Goal: Information Seeking & Learning: Find specific fact

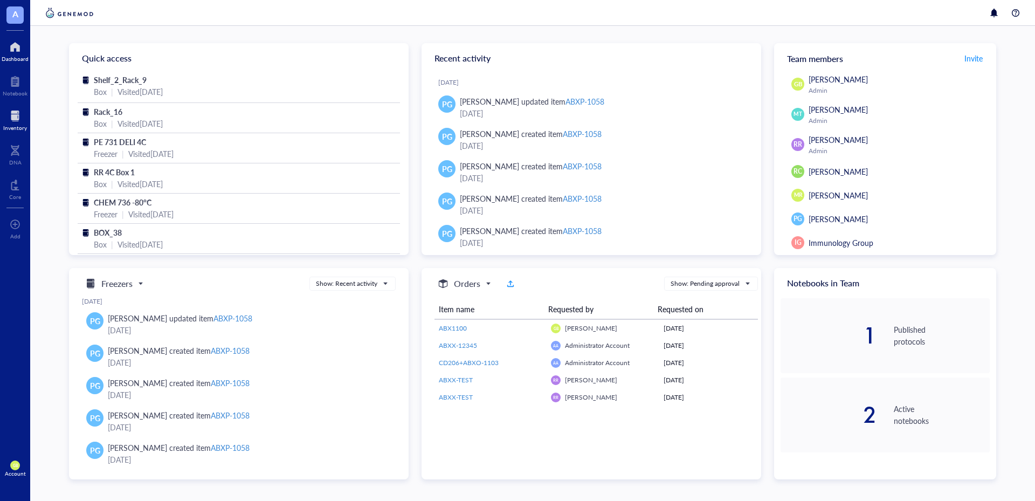
click at [1, 119] on div "Inventory" at bounding box center [15, 119] width 30 height 30
click at [13, 112] on div at bounding box center [15, 115] width 24 height 17
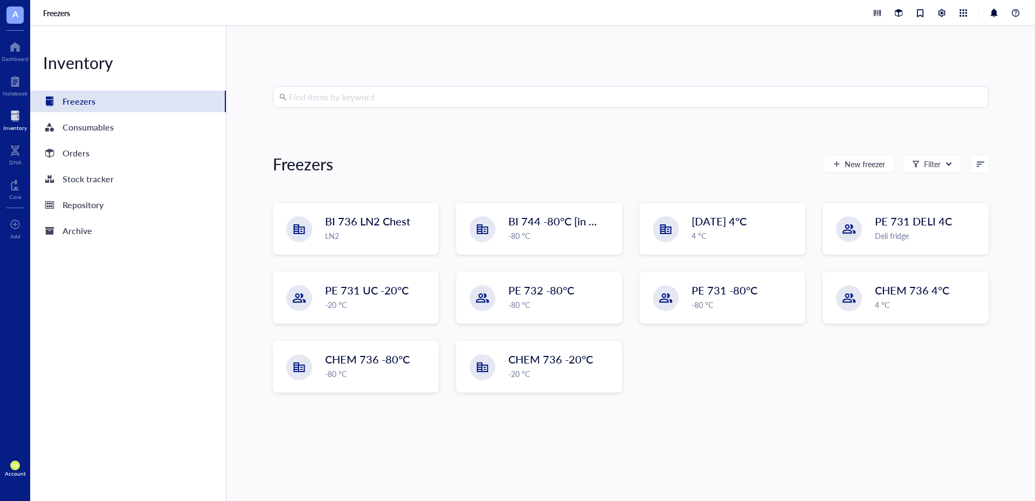
click at [420, 92] on input "search" at bounding box center [635, 97] width 693 height 20
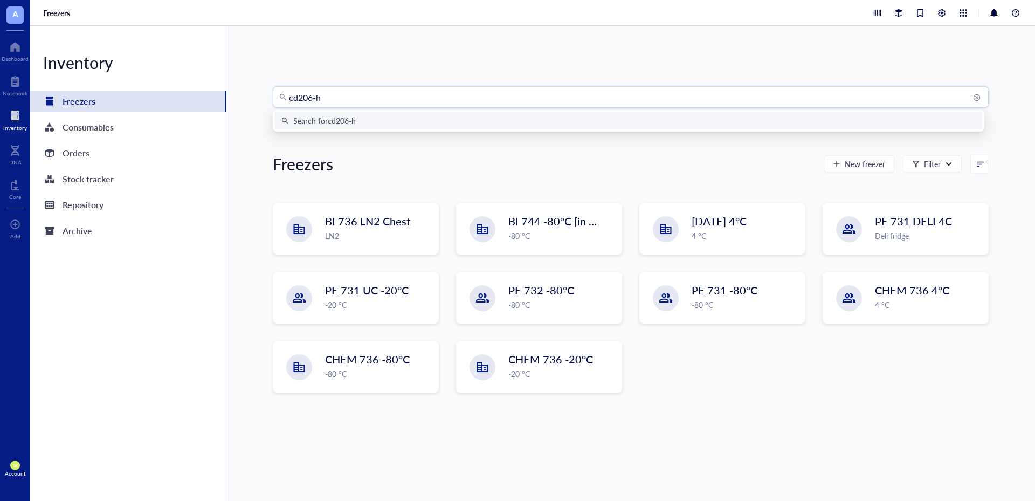
type input "cd206-h9"
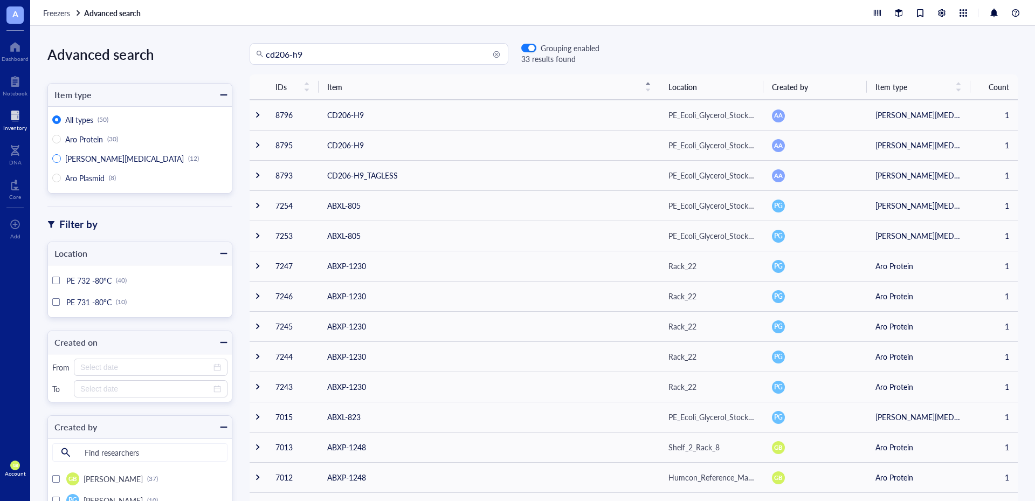
click at [82, 157] on span "[PERSON_NAME][MEDICAL_DATA]" at bounding box center [124, 158] width 119 height 11
click at [61, 157] on input "[PERSON_NAME][MEDICAL_DATA] (12)" at bounding box center [56, 158] width 9 height 9
radio input "true"
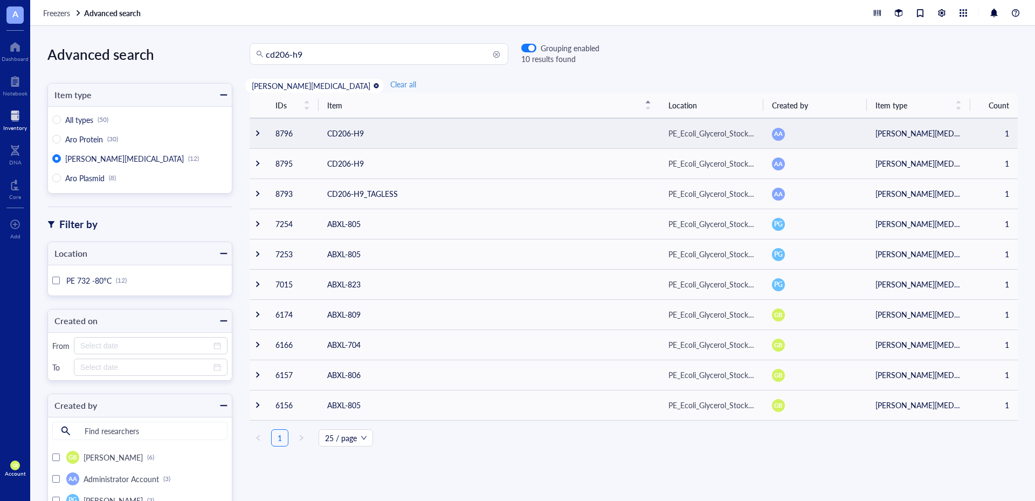
click at [258, 136] on div at bounding box center [258, 133] width 8 height 8
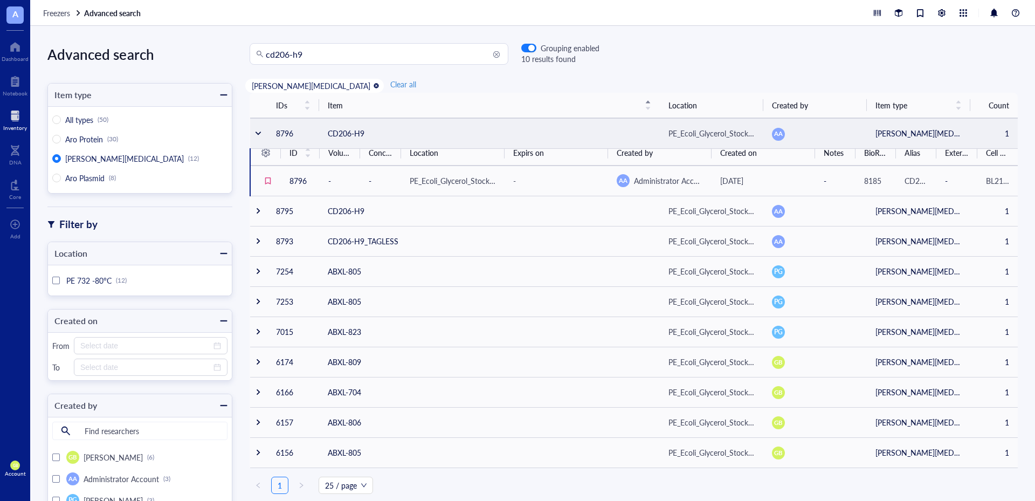
click at [257, 133] on div at bounding box center [258, 133] width 8 height 8
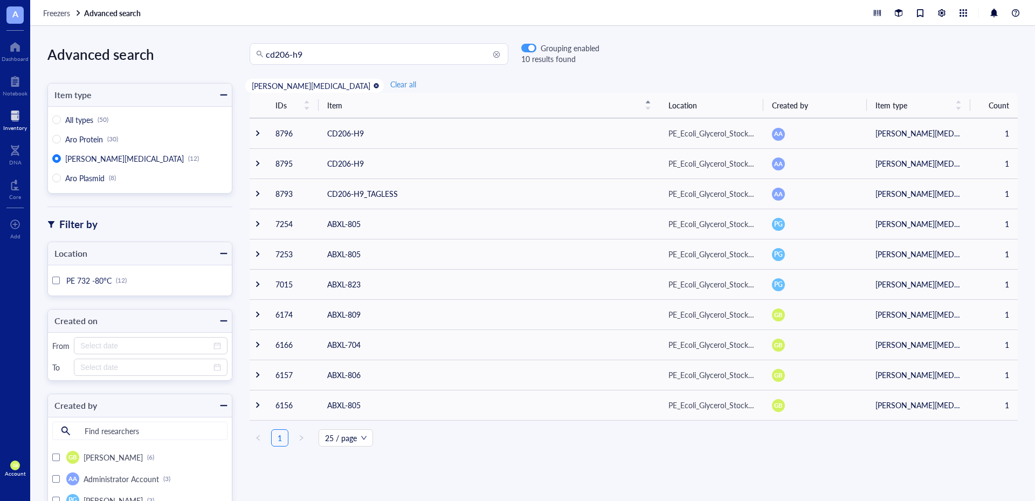
click at [528, 45] on span "button" at bounding box center [529, 48] width 14 height 8
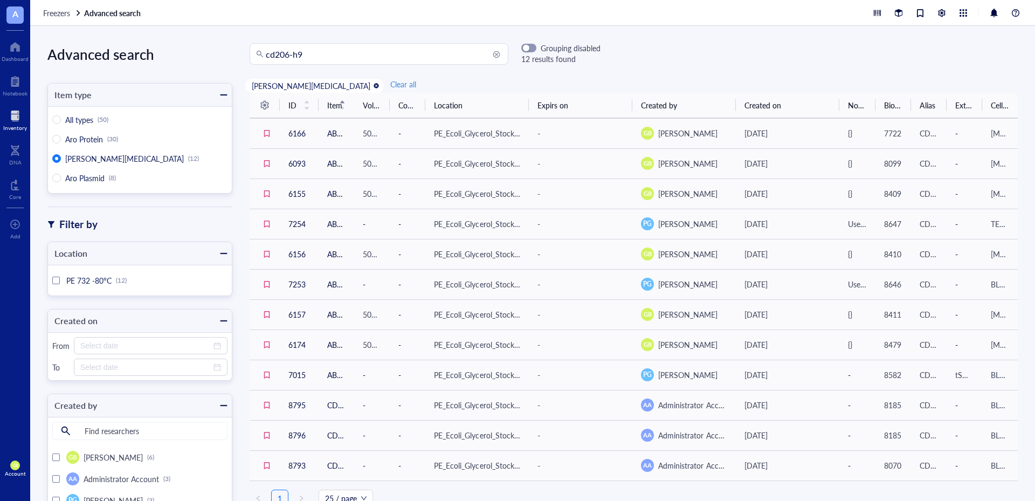
drag, startPoint x: 854, startPoint y: 102, endPoint x: 832, endPoint y: 67, distance: 41.7
click at [820, 72] on div "cd206-h9 Grouping disabled 12 results found Aro [MEDICAL_DATA] Clear all ID Ite…" at bounding box center [633, 263] width 803 height 440
click at [944, 16] on div at bounding box center [942, 13] width 12 height 12
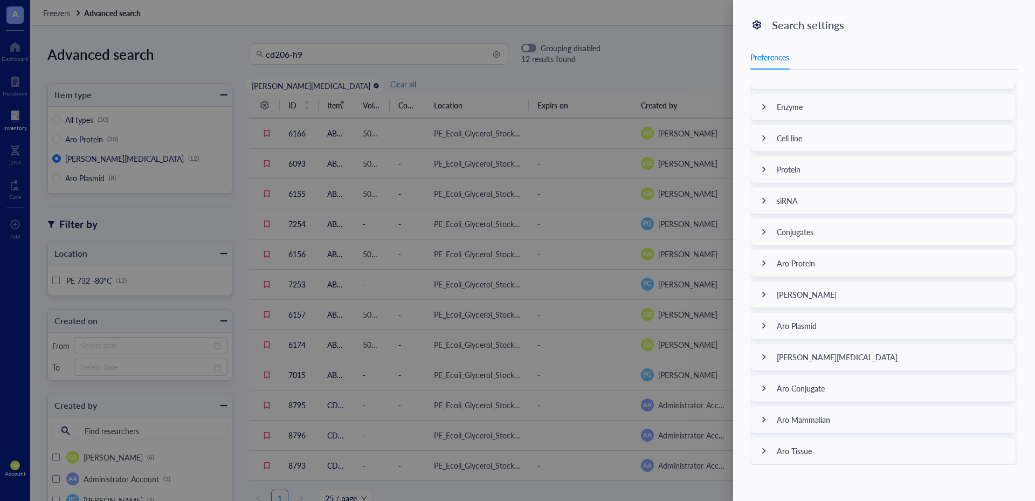
scroll to position [236, 0]
click at [764, 354] on icon at bounding box center [764, 353] width 4 height 6
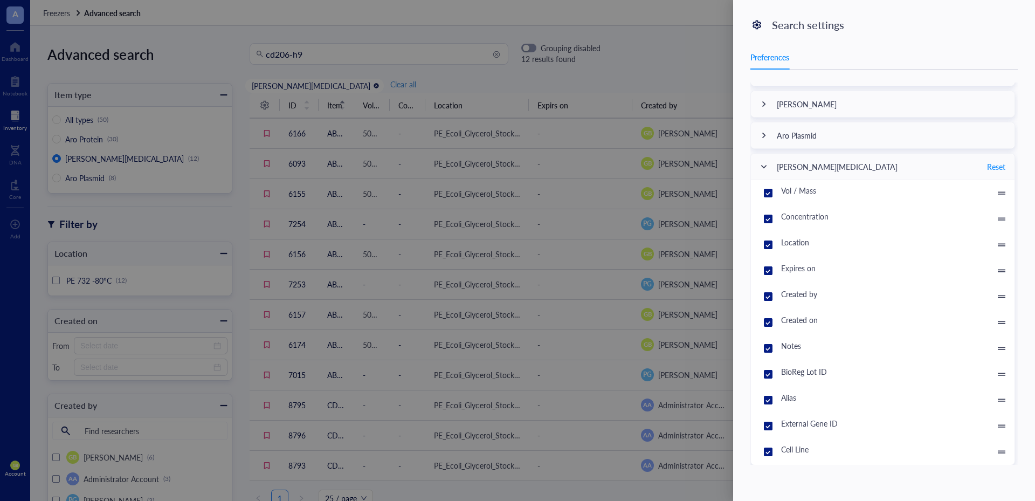
scroll to position [451, 0]
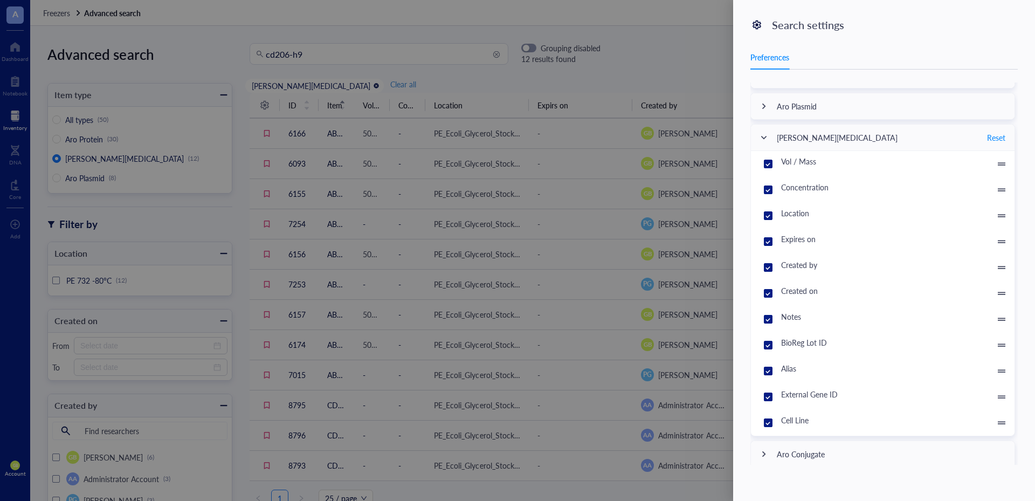
click at [768, 319] on input "Notes" at bounding box center [768, 319] width 17 height 17
checkbox input "false"
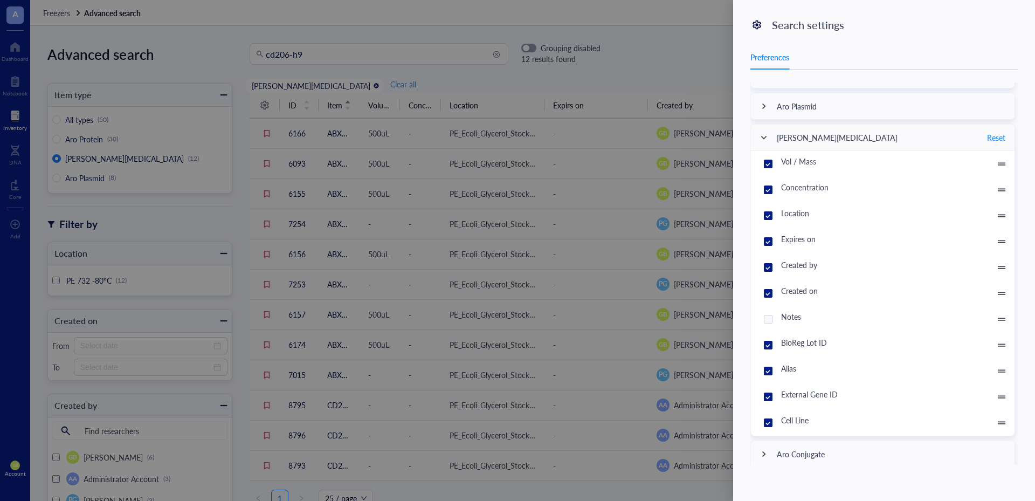
click at [769, 294] on input "Created on" at bounding box center [768, 293] width 17 height 17
checkbox input "false"
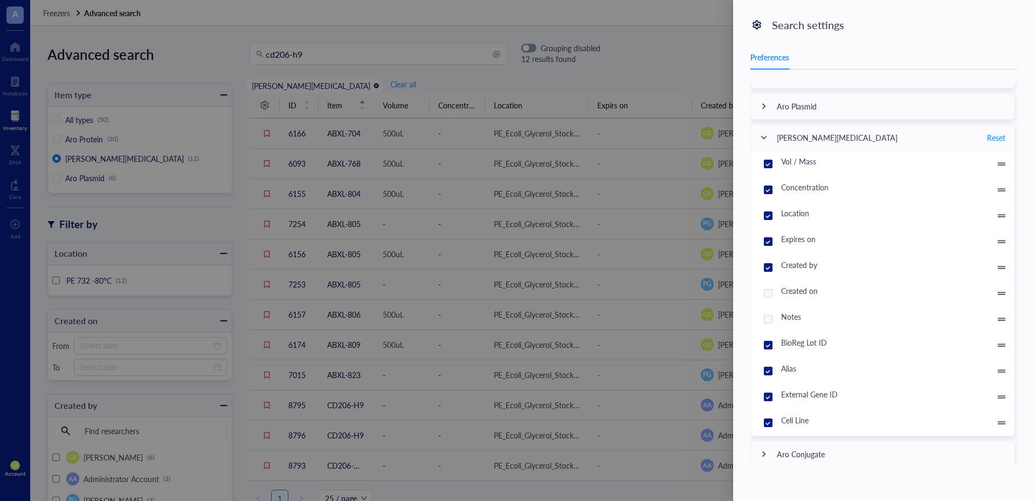
click at [768, 267] on input "Created by" at bounding box center [768, 267] width 17 height 17
checkbox input "false"
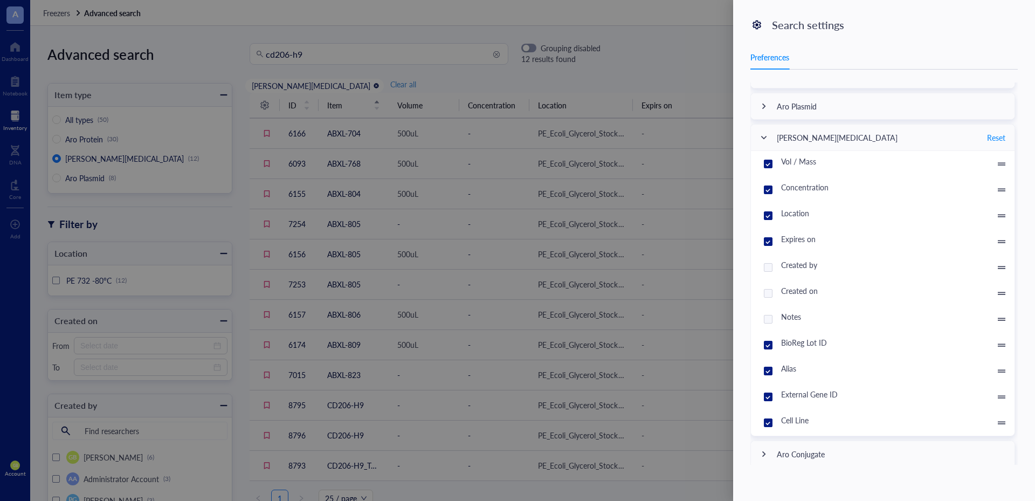
click at [766, 242] on input "Expires on" at bounding box center [768, 241] width 17 height 17
checkbox input "false"
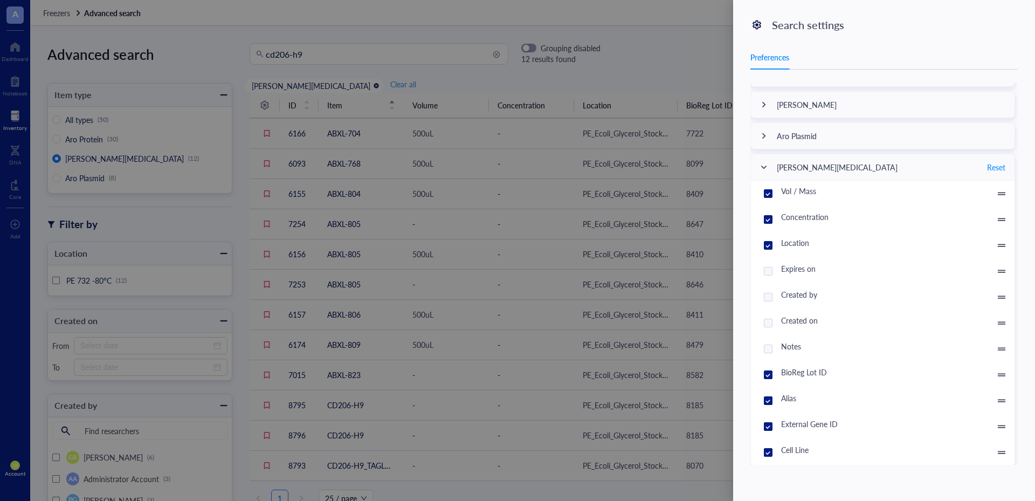
scroll to position [397, 0]
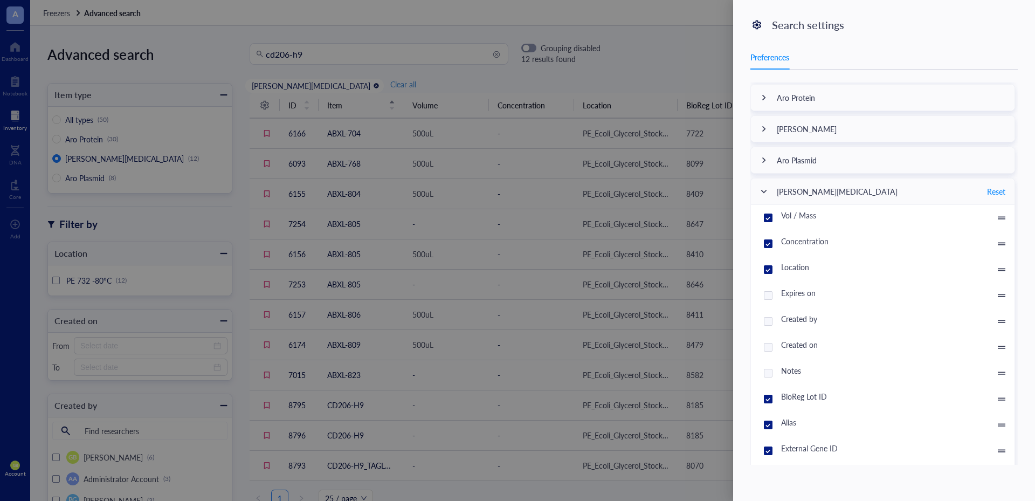
click at [769, 244] on input "Concentration" at bounding box center [768, 243] width 17 height 17
checkbox input "false"
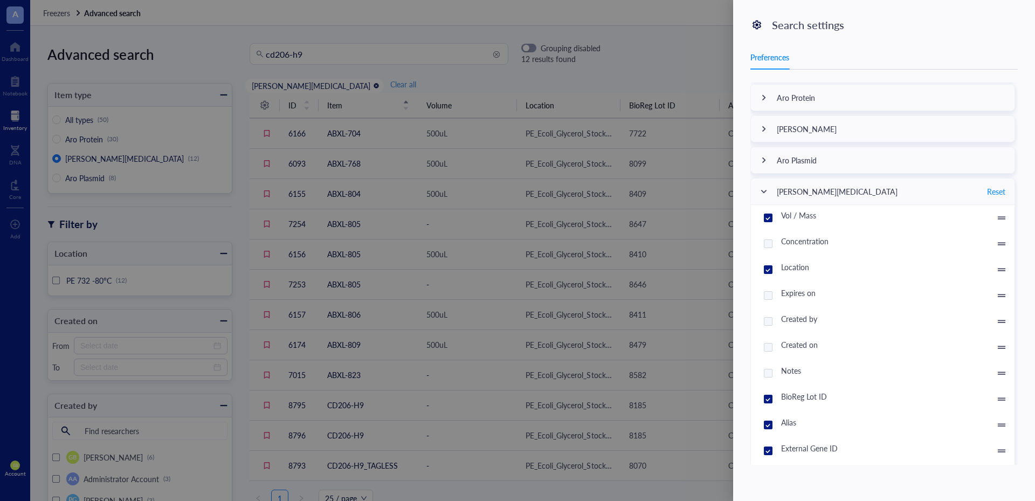
click at [769, 218] on input "Vol / Mass" at bounding box center [768, 217] width 17 height 17
checkbox input "false"
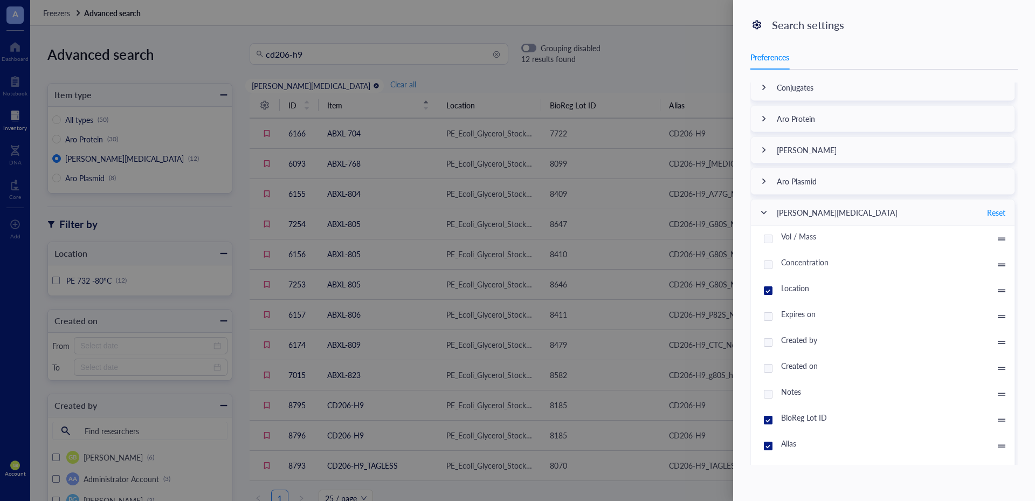
scroll to position [359, 0]
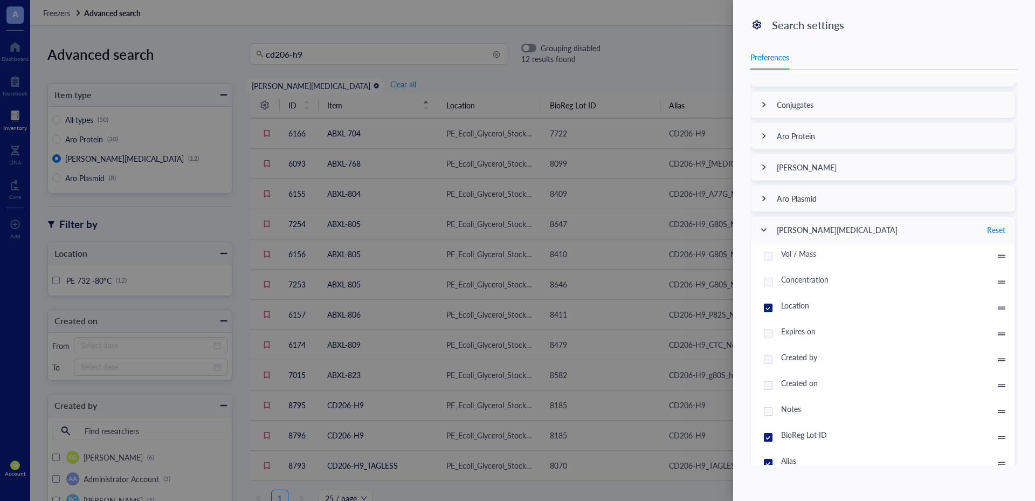
click at [678, 53] on div at bounding box center [517, 250] width 1035 height 501
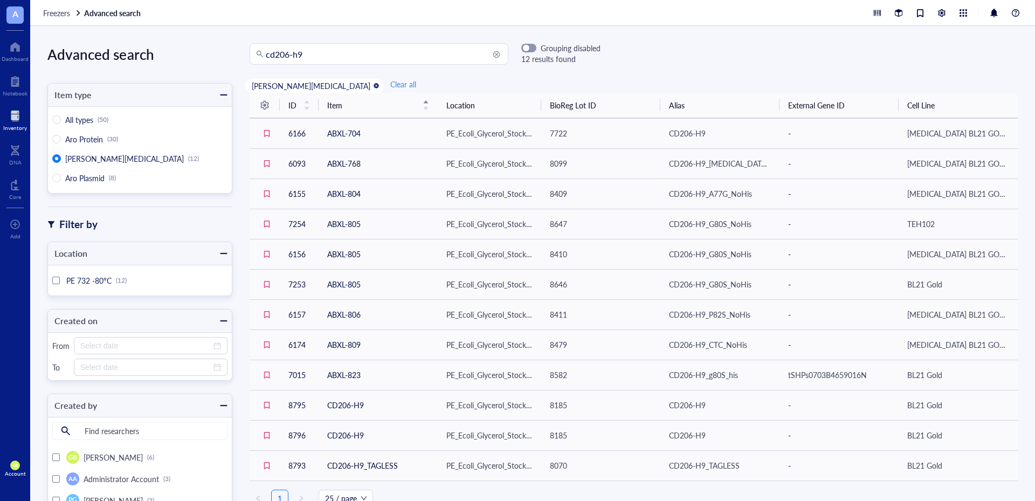
click at [776, 104] on th "Alias" at bounding box center [719, 105] width 119 height 25
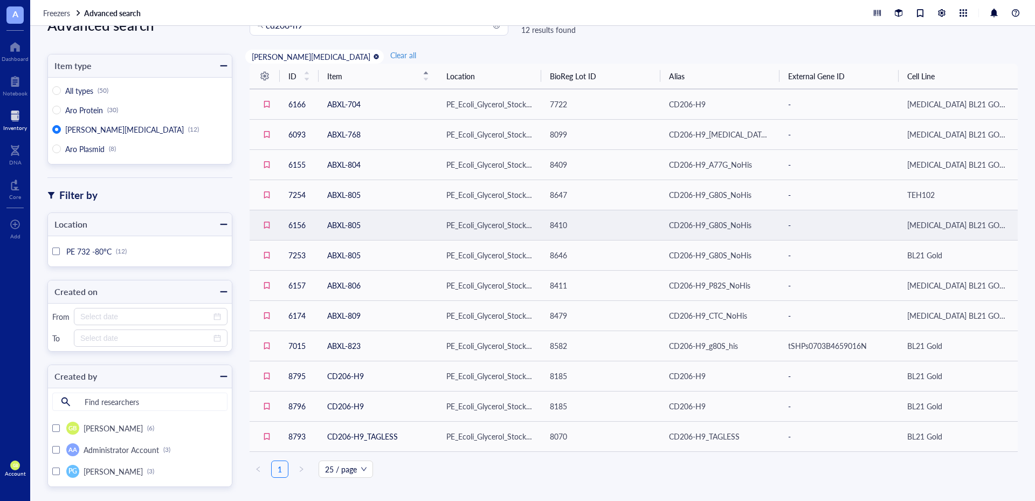
scroll to position [45, 0]
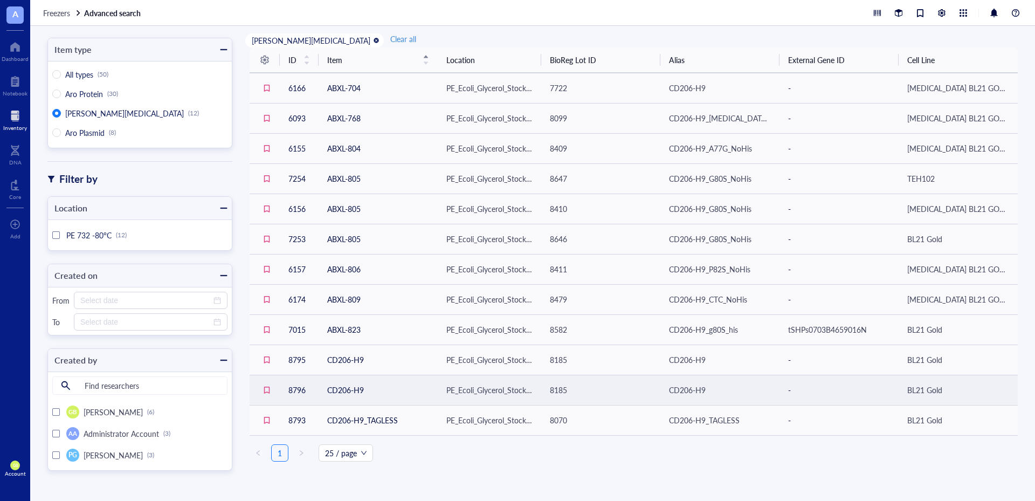
click at [557, 388] on span "8185" at bounding box center [558, 389] width 17 height 11
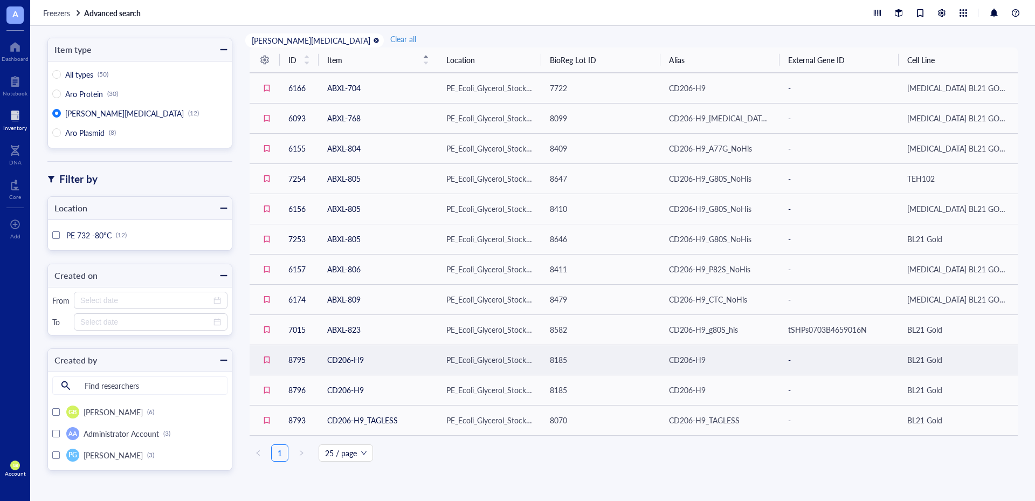
click at [323, 358] on td "CD206-H9" at bounding box center [378, 359] width 119 height 30
click at [353, 356] on td "CD206-H9" at bounding box center [378, 359] width 119 height 30
click at [286, 353] on td "8795" at bounding box center [299, 359] width 39 height 30
click at [298, 356] on td "8795" at bounding box center [299, 359] width 39 height 30
click at [357, 359] on td "CD206-H9" at bounding box center [378, 359] width 119 height 30
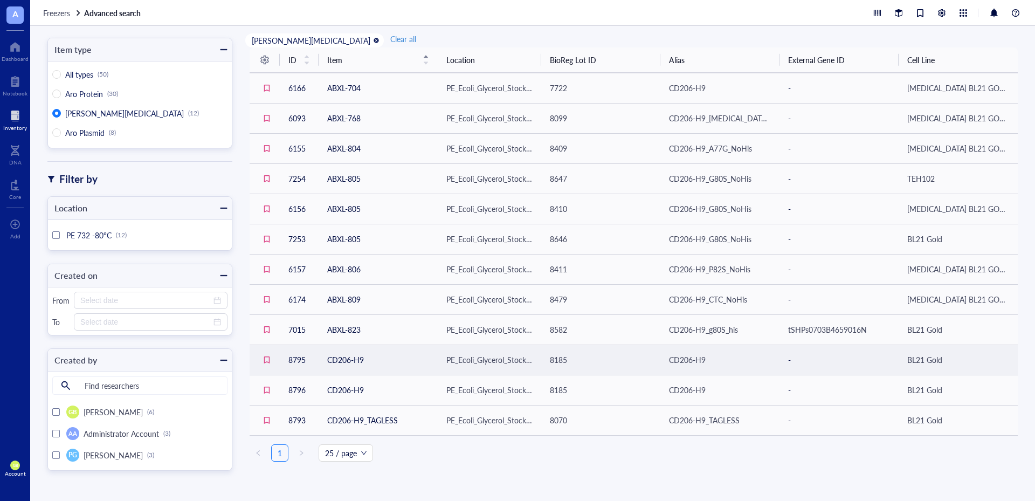
click at [602, 364] on div "8185" at bounding box center [601, 360] width 102 height 12
click at [691, 357] on span "CD206-H9" at bounding box center [687, 359] width 37 height 11
click at [696, 367] on td "CD206-H9" at bounding box center [719, 359] width 119 height 30
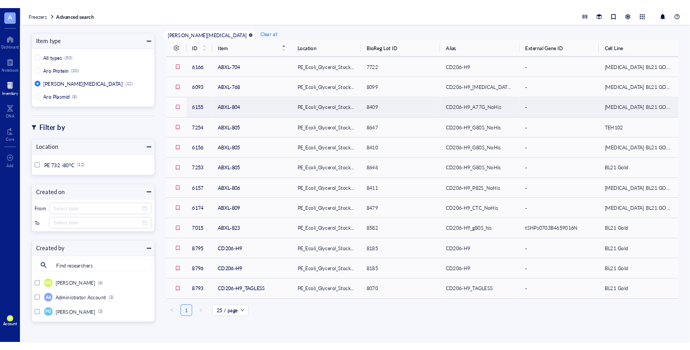
scroll to position [0, 0]
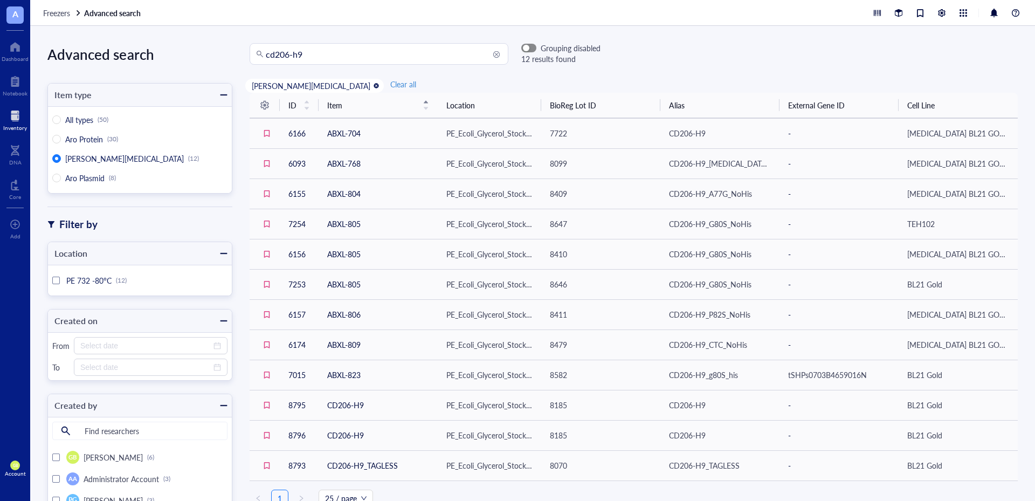
click at [527, 49] on div "button" at bounding box center [526, 48] width 6 height 6
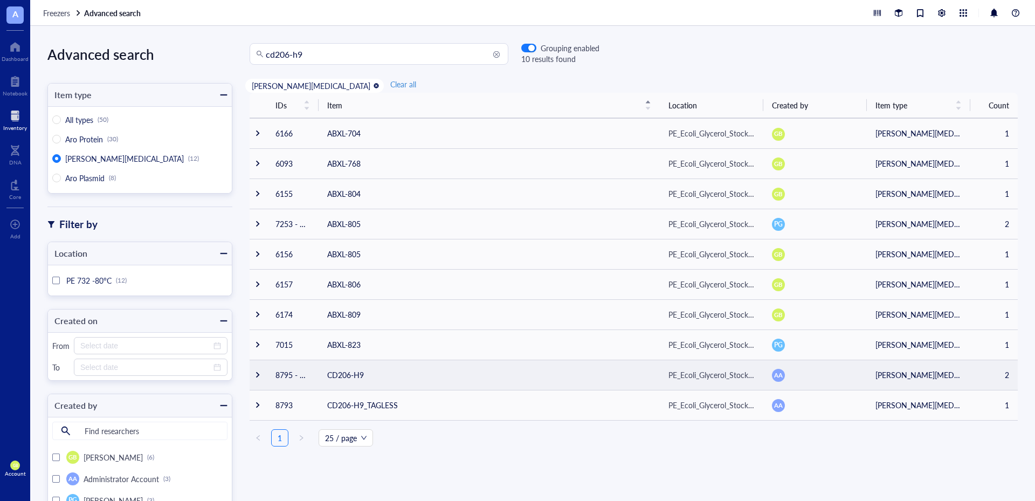
click at [254, 371] on div at bounding box center [258, 375] width 8 height 8
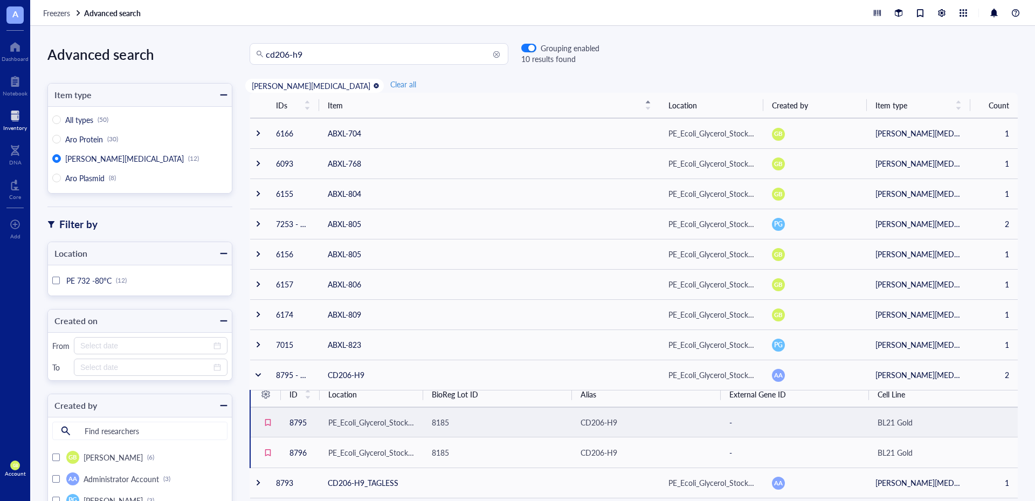
click at [358, 424] on div "PE_Ecoli_Glycerol_Stock_14" at bounding box center [371, 422] width 86 height 12
click at [347, 418] on div "PE_Ecoli_Glycerol_Stock_14" at bounding box center [371, 422] width 86 height 12
click at [372, 417] on div "PE_Ecoli_Glycerol_Stock_14" at bounding box center [371, 422] width 86 height 12
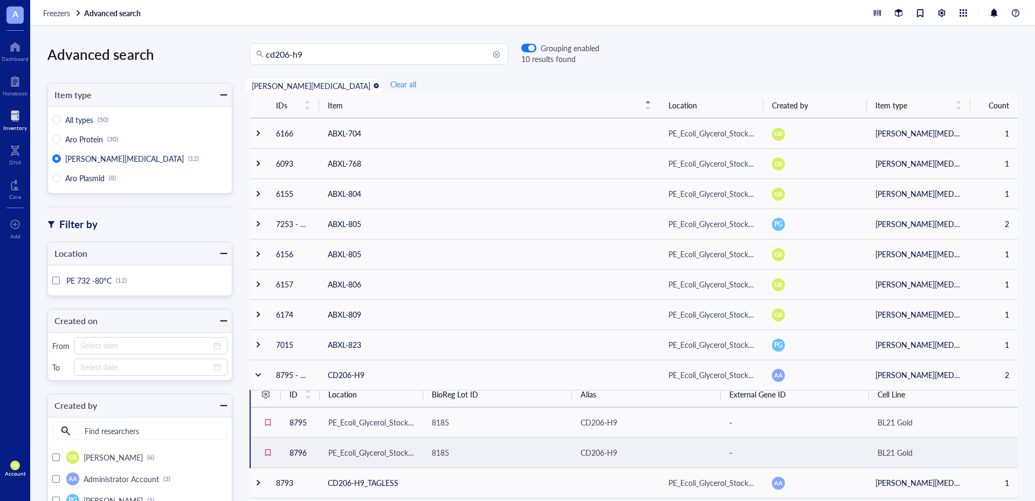
click at [394, 458] on td "PE_Ecoli_Glycerol_Stock_14" at bounding box center [372, 452] width 104 height 30
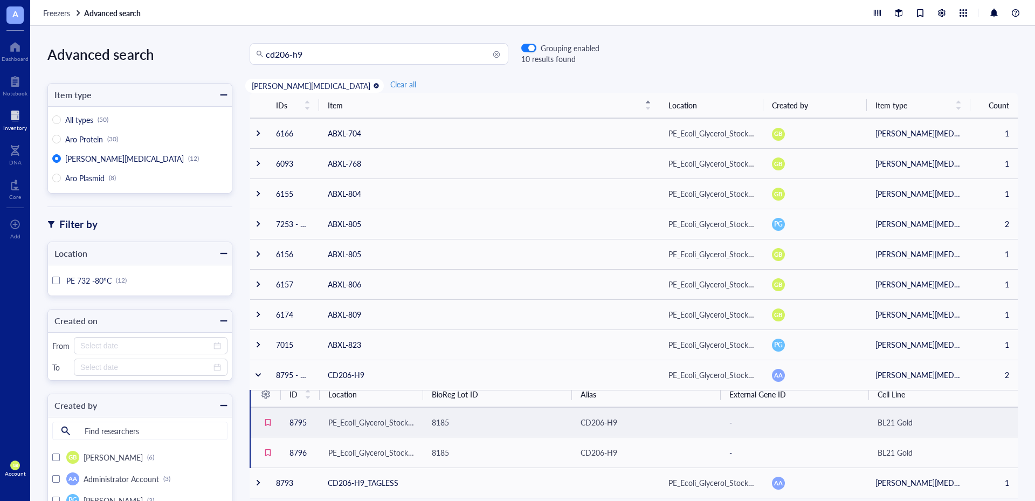
click at [395, 417] on div "PE_Ecoli_Glycerol_Stock_14" at bounding box center [371, 422] width 86 height 12
click at [602, 415] on td "CD206-H9" at bounding box center [646, 422] width 149 height 30
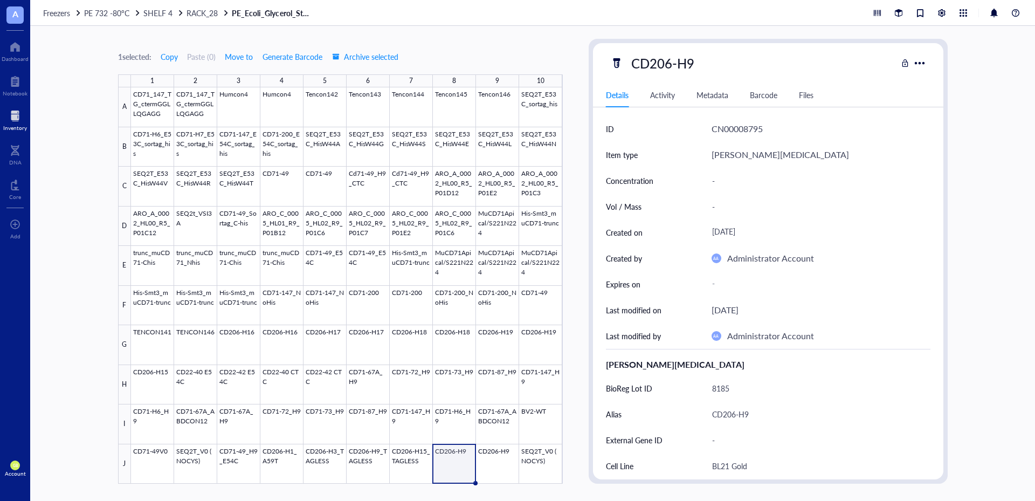
click at [17, 122] on div at bounding box center [15, 115] width 24 height 17
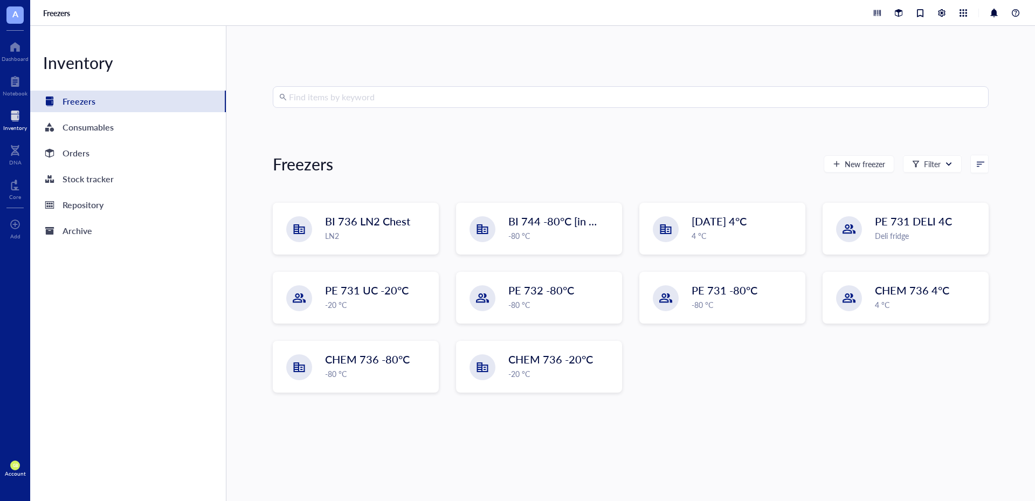
click at [386, 92] on input "search" at bounding box center [635, 97] width 693 height 20
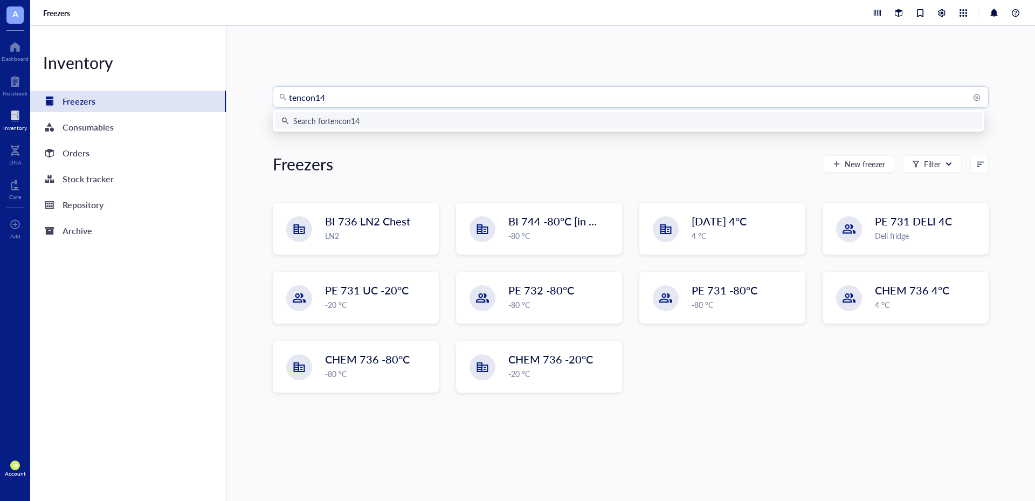
type input "tencon145"
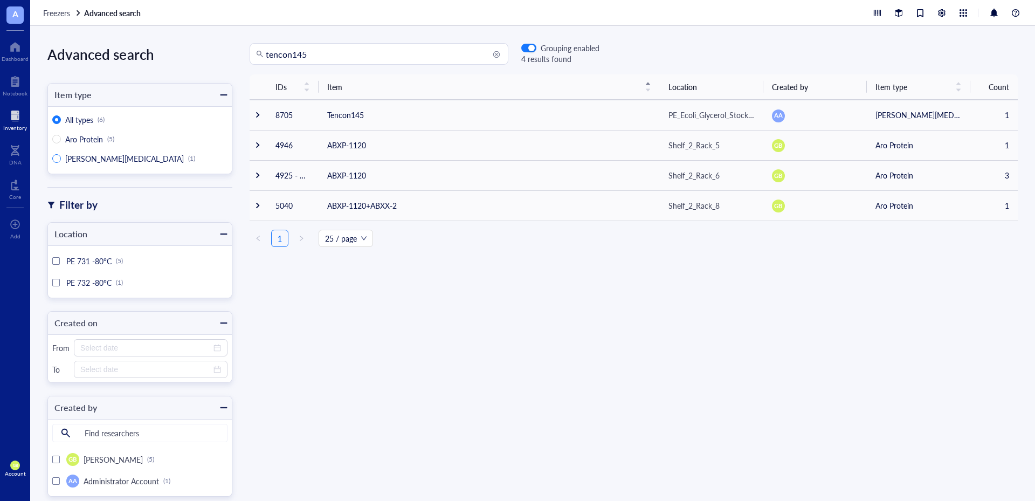
click at [85, 158] on span "[PERSON_NAME][MEDICAL_DATA]" at bounding box center [124, 158] width 119 height 11
click at [61, 158] on input "[PERSON_NAME][MEDICAL_DATA] (1)" at bounding box center [56, 158] width 9 height 9
radio input "true"
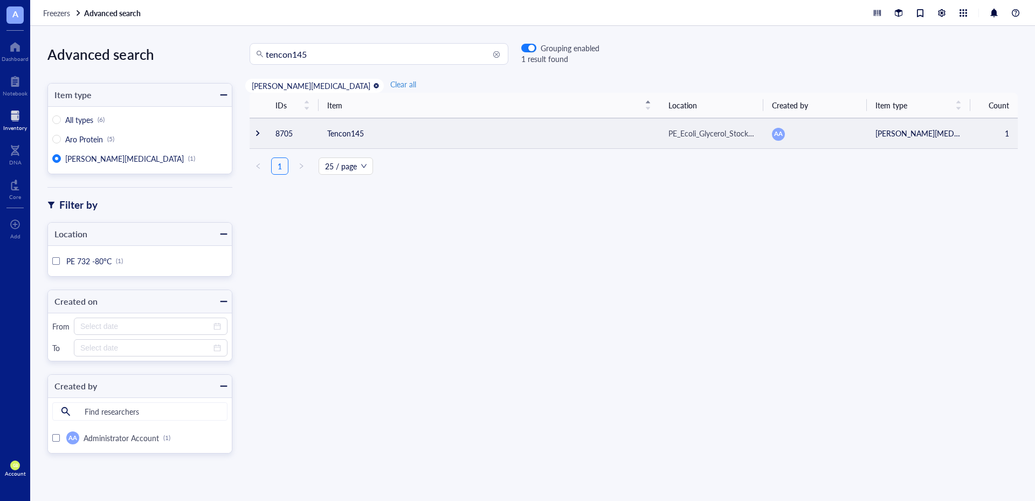
click at [263, 133] on td at bounding box center [258, 133] width 17 height 30
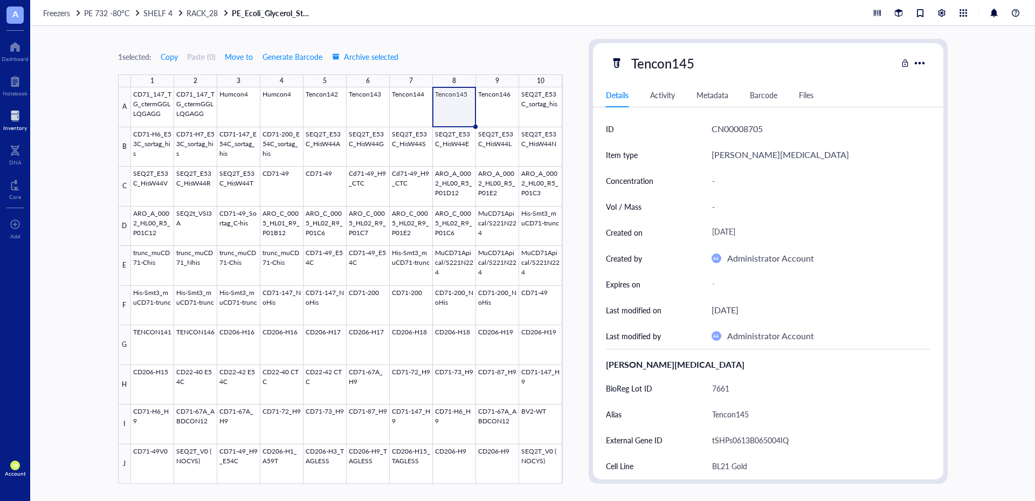
click at [461, 113] on div at bounding box center [347, 285] width 432 height 396
